Goal: Information Seeking & Learning: Learn about a topic

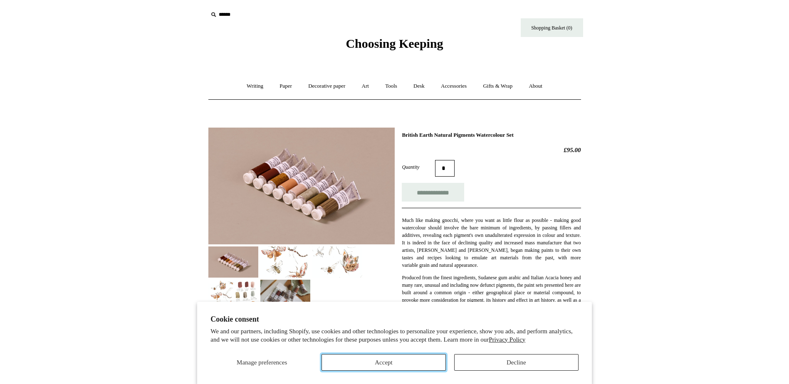
click at [426, 365] on button "Accept" at bounding box center [383, 362] width 124 height 17
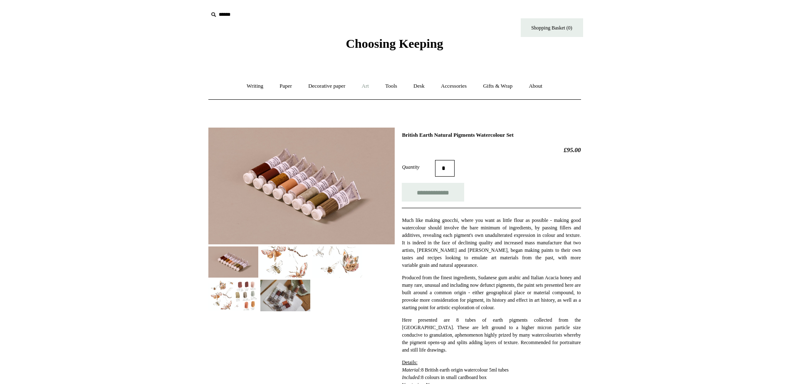
click at [362, 84] on link "Art +" at bounding box center [365, 86] width 22 height 22
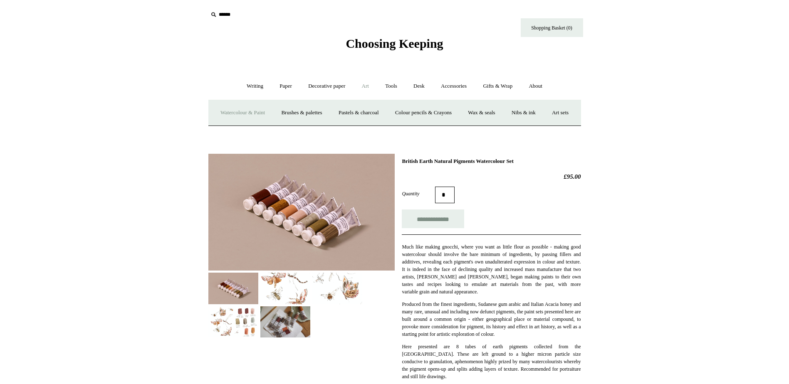
click at [237, 113] on link "Watercolour & Paint" at bounding box center [242, 113] width 59 height 22
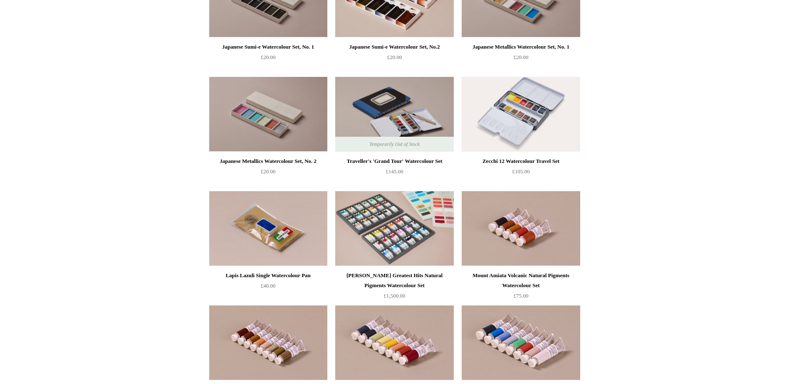
scroll to position [1372, 0]
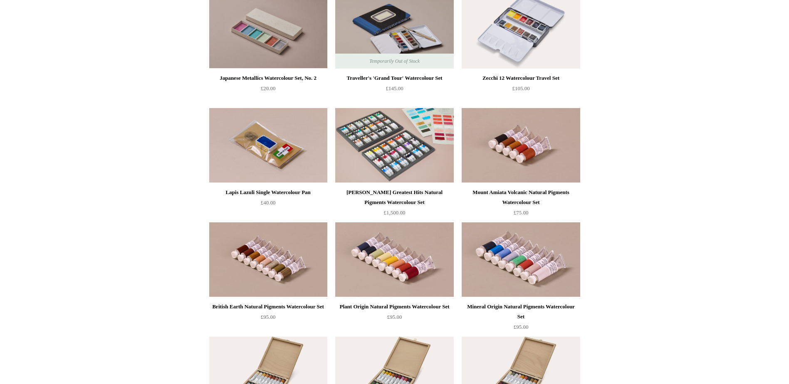
click at [399, 307] on div "Plant Origin Natural Pigments Watercolour Set" at bounding box center [394, 307] width 114 height 10
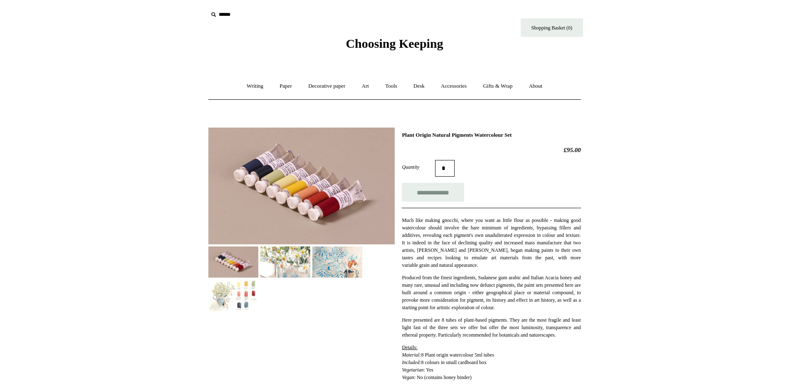
click at [345, 266] on img at bounding box center [337, 262] width 50 height 31
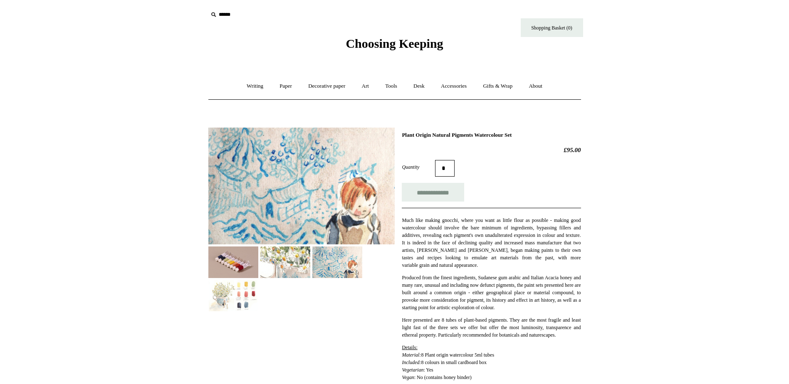
click at [286, 267] on img at bounding box center [285, 262] width 50 height 31
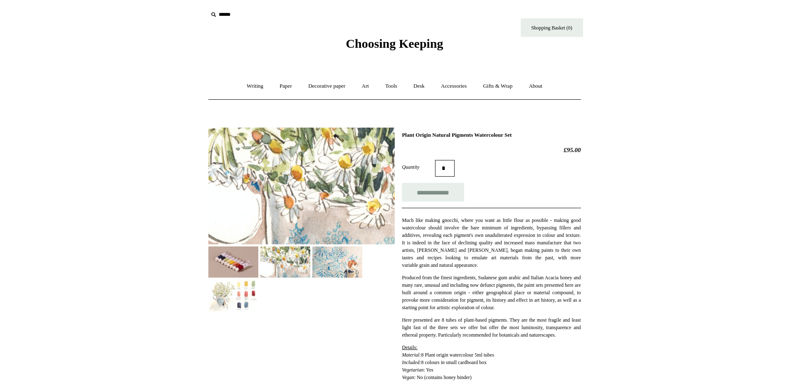
click at [235, 266] on img at bounding box center [233, 262] width 50 height 31
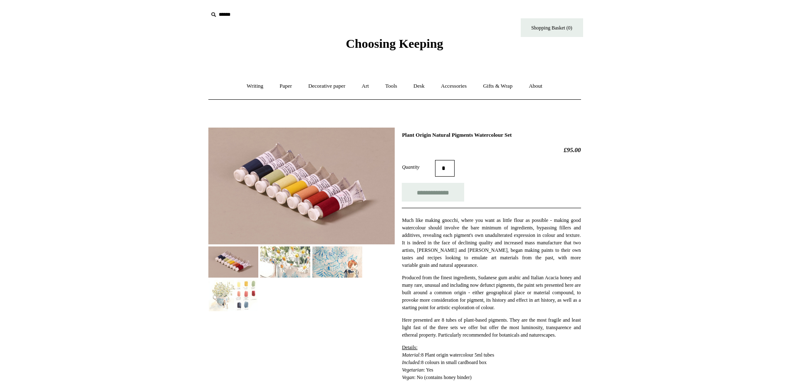
click at [313, 210] on img at bounding box center [301, 186] width 186 height 117
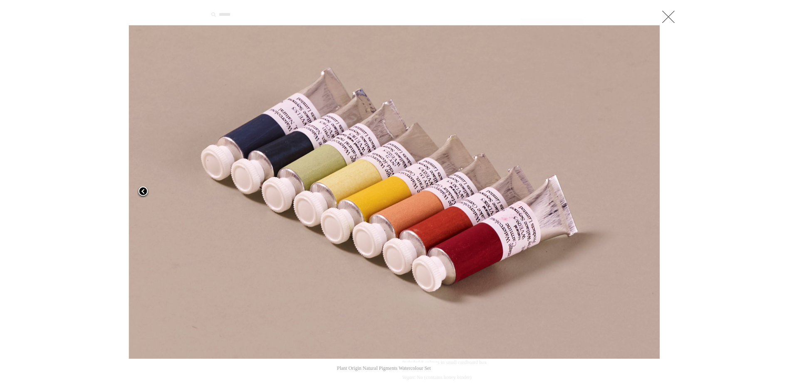
click at [140, 190] on span at bounding box center [143, 192] width 12 height 12
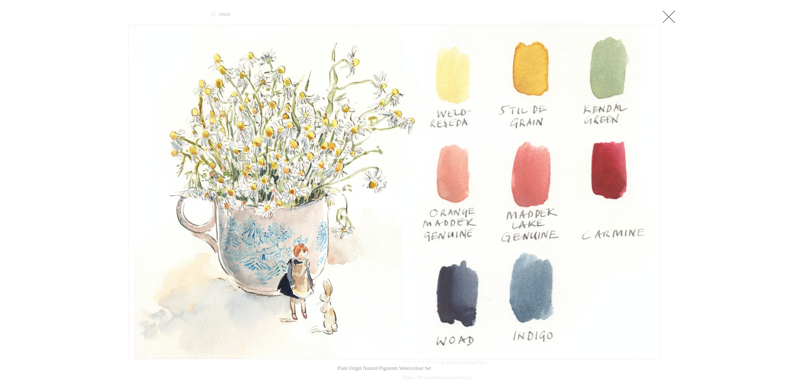
click at [668, 15] on link at bounding box center [668, 16] width 17 height 17
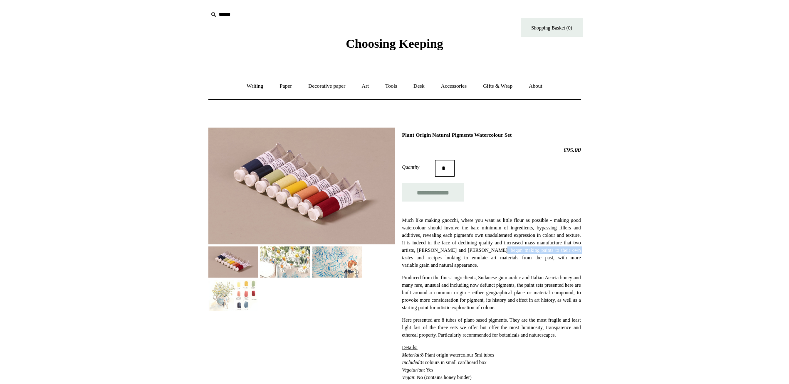
drag, startPoint x: 488, startPoint y: 258, endPoint x: 402, endPoint y: 263, distance: 86.6
click at [402, 263] on p "Much like making gnocchi, where you want as little flour as possible - making g…" at bounding box center [491, 243] width 179 height 52
drag, startPoint x: 402, startPoint y: 263, endPoint x: 473, endPoint y: 258, distance: 71.3
click at [473, 258] on p "Much like making gnocchi, where you want as little flour as possible - making g…" at bounding box center [491, 243] width 179 height 52
drag, startPoint x: 464, startPoint y: 256, endPoint x: 402, endPoint y: 256, distance: 62.8
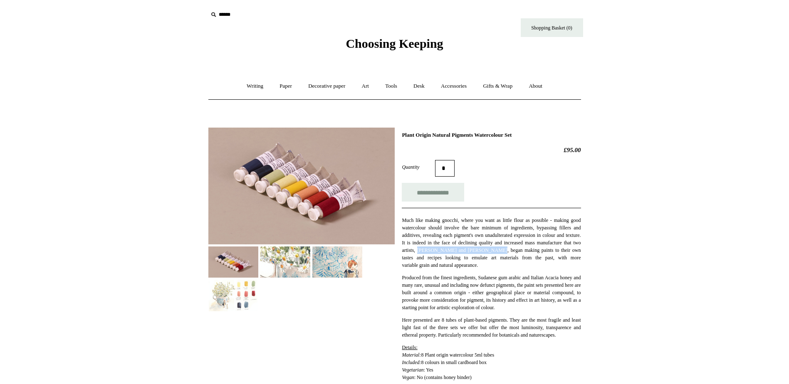
click at [402, 256] on p "Much like making gnocchi, where you want as little flour as possible - making g…" at bounding box center [491, 243] width 179 height 52
copy p "Rebecca Wallace and Pip Seymour"
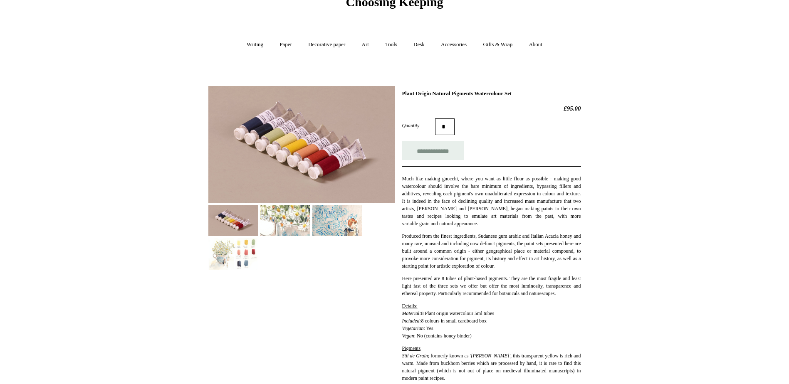
scroll to position [83, 0]
